Goal: Information Seeking & Learning: Check status

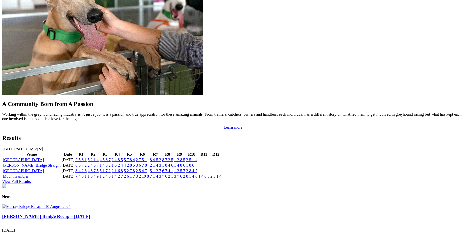
scroll to position [429, 0]
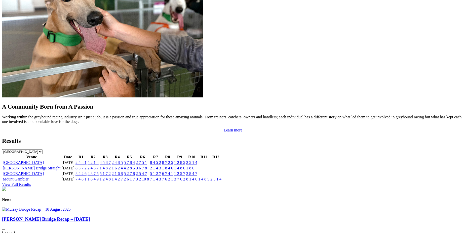
click at [197, 160] on link "2 5 1 4" at bounding box center [191, 162] width 11 height 4
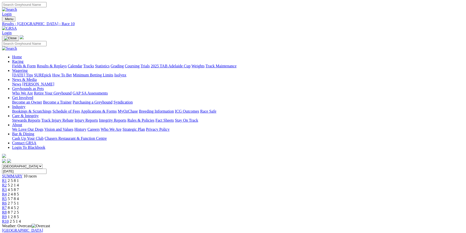
click at [7, 215] on span "R9" at bounding box center [4, 217] width 5 height 4
click at [7, 210] on span "R8" at bounding box center [4, 212] width 5 height 4
click at [7, 206] on link "R7" at bounding box center [4, 208] width 5 height 4
click at [7, 201] on span "R6" at bounding box center [4, 203] width 5 height 4
click at [7, 197] on span "R5" at bounding box center [4, 199] width 5 height 4
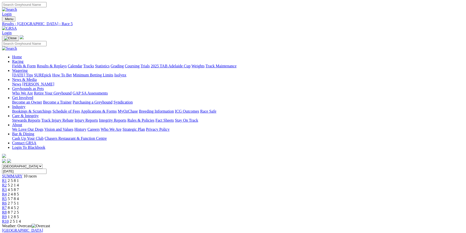
click at [7, 192] on link "R4" at bounding box center [4, 194] width 5 height 4
click at [7, 188] on span "R3" at bounding box center [4, 190] width 5 height 4
click at [7, 183] on span "R2" at bounding box center [4, 185] width 5 height 4
click at [7, 179] on span "R1" at bounding box center [4, 181] width 5 height 4
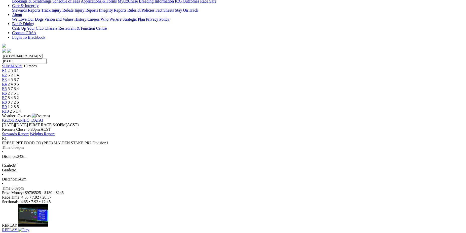
scroll to position [106, 0]
